Goal: Information Seeking & Learning: Find specific fact

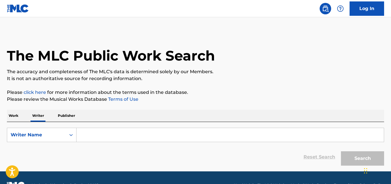
click at [116, 133] on input "Search Form" at bounding box center [229, 135] width 307 height 14
paste input "[PERSON_NAME]"
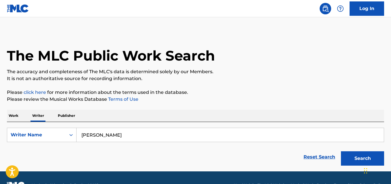
type input "[PERSON_NAME]"
click at [315, 74] on p "The accuracy and completeness of The MLC's data is determined solely by our Mem…" at bounding box center [195, 71] width 377 height 7
click at [357, 155] on button "Search" at bounding box center [362, 159] width 43 height 14
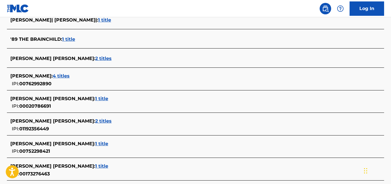
scroll to position [179, 0]
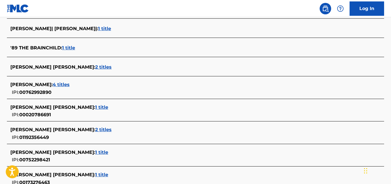
click at [76, 90] on div "[PERSON_NAME] : 4 titles IPI: 00762992890" at bounding box center [187, 88] width 355 height 15
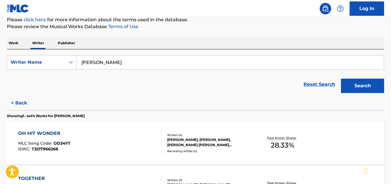
scroll to position [74, 0]
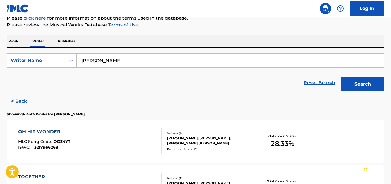
click at [22, 96] on button "< Back" at bounding box center [24, 101] width 35 height 14
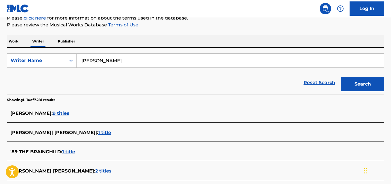
click at [84, 117] on div "[PERSON_NAME] : 9 titles" at bounding box center [187, 113] width 355 height 7
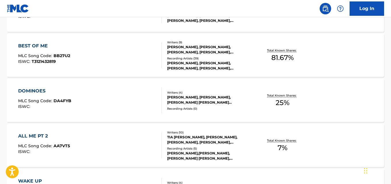
scroll to position [297, 0]
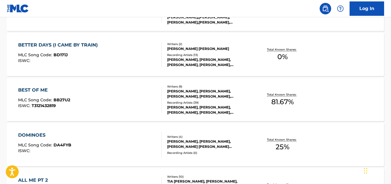
click at [357, 60] on div "BETTER DAYS (I CAME BY TRAIN) MLC Song Code : BD171J ISWC : Writers ( 2 ) [PERS…" at bounding box center [195, 54] width 377 height 43
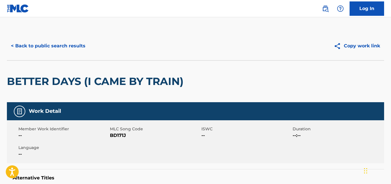
click at [84, 42] on button "< Back to public search results" at bounding box center [48, 46] width 83 height 14
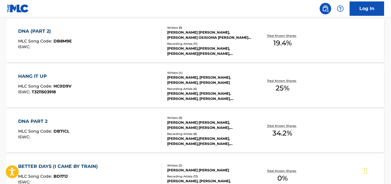
scroll to position [177, 0]
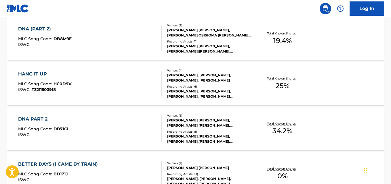
click at [290, 80] on p "Total Known Shares:" at bounding box center [282, 78] width 31 height 4
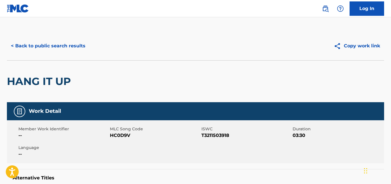
click at [93, 47] on div "< Back to public search results" at bounding box center [101, 46] width 189 height 14
click at [74, 49] on button "< Back to public search results" at bounding box center [48, 46] width 83 height 14
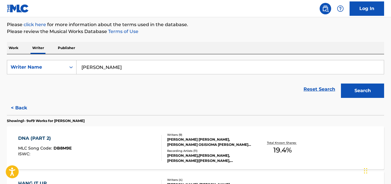
scroll to position [59, 0]
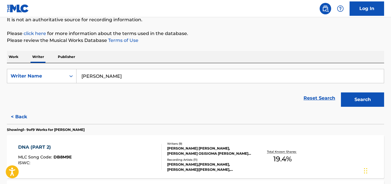
click at [136, 77] on input "[PERSON_NAME]" at bounding box center [229, 76] width 307 height 14
click at [128, 78] on input "[PERSON_NAME]" at bounding box center [229, 76] width 307 height 14
paste input "[PERSON_NAME] [PERSON_NAME]"
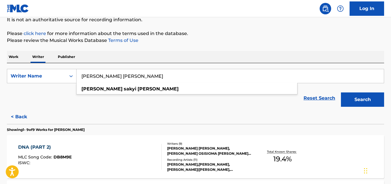
type input "[PERSON_NAME] [PERSON_NAME]"
click at [356, 96] on button "Search" at bounding box center [362, 100] width 43 height 14
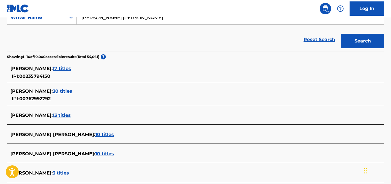
scroll to position [117, 0]
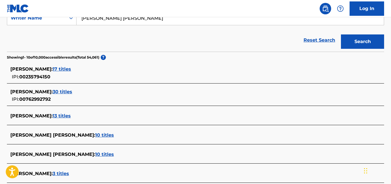
click at [94, 97] on div "[PERSON_NAME] : 30 titles IPI: 00762992792" at bounding box center [187, 96] width 355 height 15
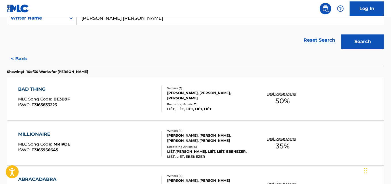
click at [347, 94] on div "BAD THING MLC Song Code : BE3B9F ISWC : T3165833223 Writers ( 3 ) [PERSON_NAME]…" at bounding box center [195, 98] width 377 height 43
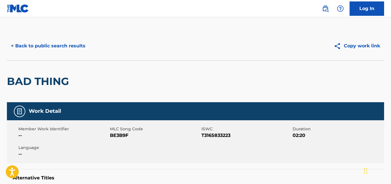
click at [22, 48] on button "< Back to public search results" at bounding box center [48, 46] width 83 height 14
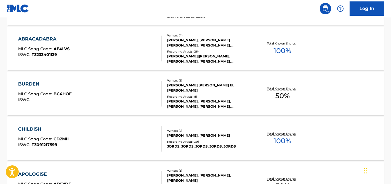
scroll to position [257, 0]
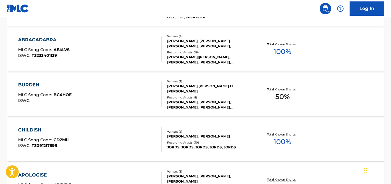
click at [343, 53] on div "ABRACADABRA MLC Song Code : AE4LVS ISWC : T3233401139 Writers ( 4 ) [PERSON_NAM…" at bounding box center [195, 49] width 377 height 43
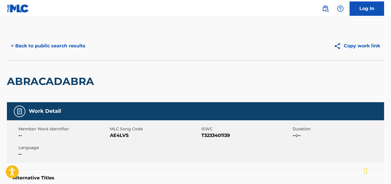
click at [33, 41] on button "< Back to public search results" at bounding box center [48, 46] width 83 height 14
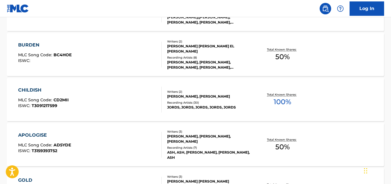
scroll to position [298, 0]
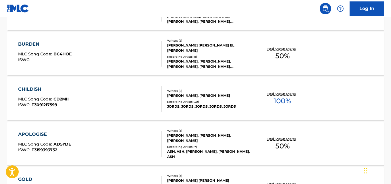
click at [350, 102] on div "CHILDISH MLC Song Code : CD2MII ISWC : T3091217599 Writers ( 2 ) [PERSON_NAME],…" at bounding box center [195, 98] width 377 height 43
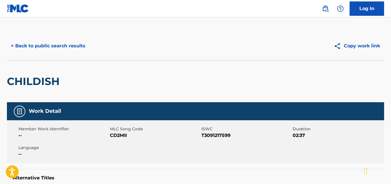
click at [16, 49] on button "< Back to public search results" at bounding box center [48, 46] width 83 height 14
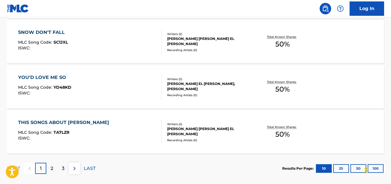
scroll to position [491, 0]
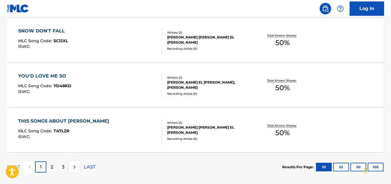
click at [351, 126] on div "THIS SONGS ABOUT [PERSON_NAME] MLC Song Code : TA7LZR ISWC : Writers ( 2 ) [PER…" at bounding box center [195, 130] width 377 height 43
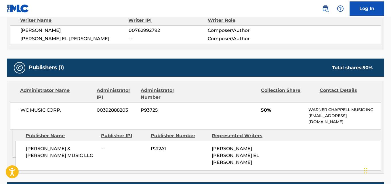
scroll to position [215, 0]
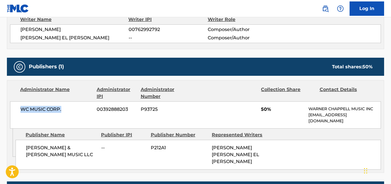
drag, startPoint x: 71, startPoint y: 107, endPoint x: 15, endPoint y: 112, distance: 56.5
click at [15, 112] on div "WC MUSIC CORP. 00392888203 P93725 50% [PERSON_NAME] MUSIC INC [EMAIL_ADDRESS][D…" at bounding box center [195, 114] width 371 height 27
copy span "WC MUSIC CORP."
drag, startPoint x: 163, startPoint y: 28, endPoint x: 125, endPoint y: 28, distance: 37.4
click at [125, 28] on div "[PERSON_NAME] 00762992792 Composer/Author" at bounding box center [200, 29] width 360 height 7
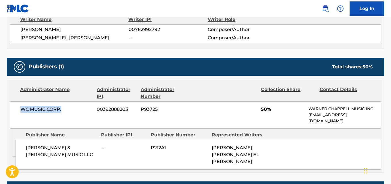
copy div "00762992792"
